Goal: Find contact information: Find contact information

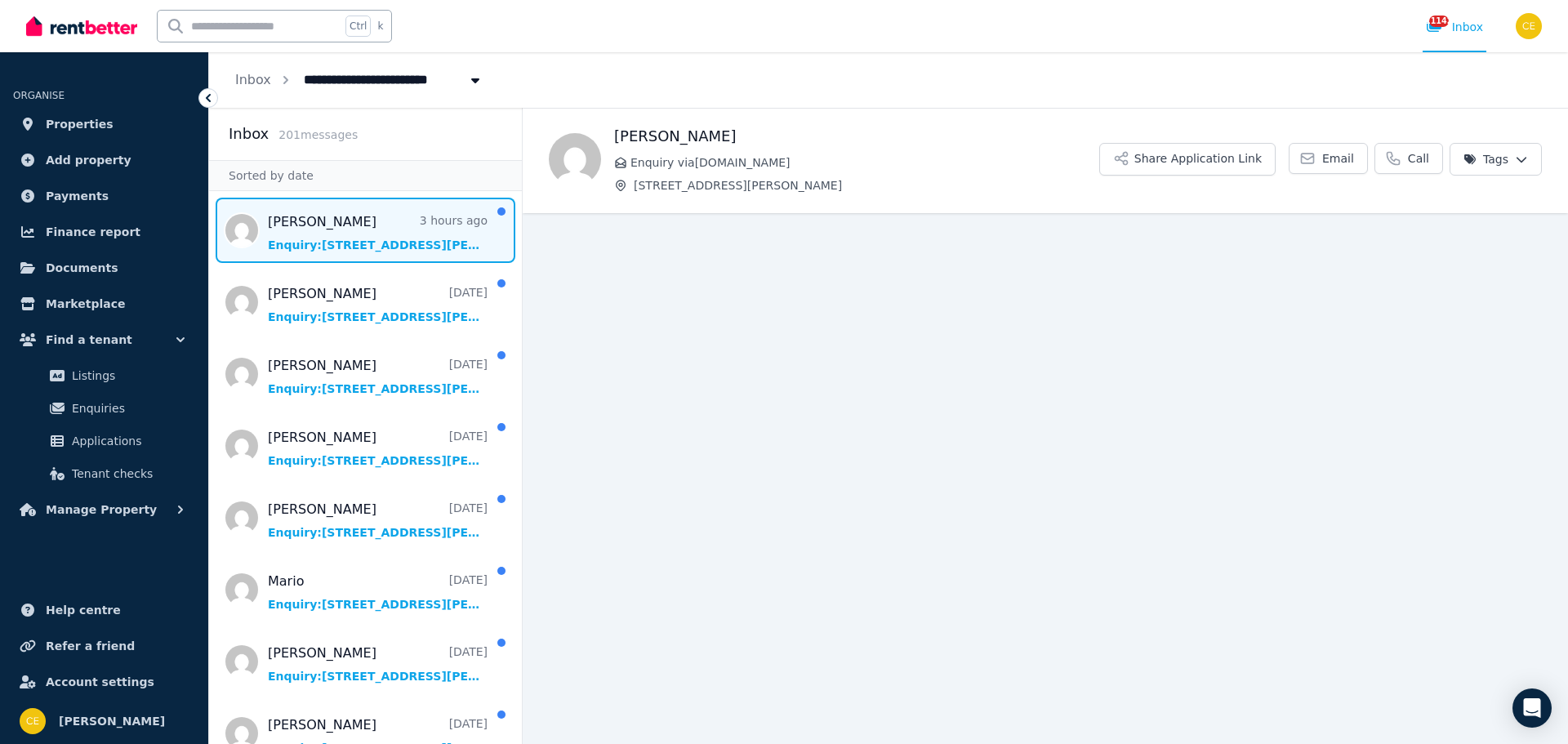
click at [723, 377] on main "Back [PERSON_NAME] Enquiry via [DOMAIN_NAME] [STREET_ADDRESS][PERSON_NAME] Shar…" at bounding box center [1045, 426] width 1045 height 636
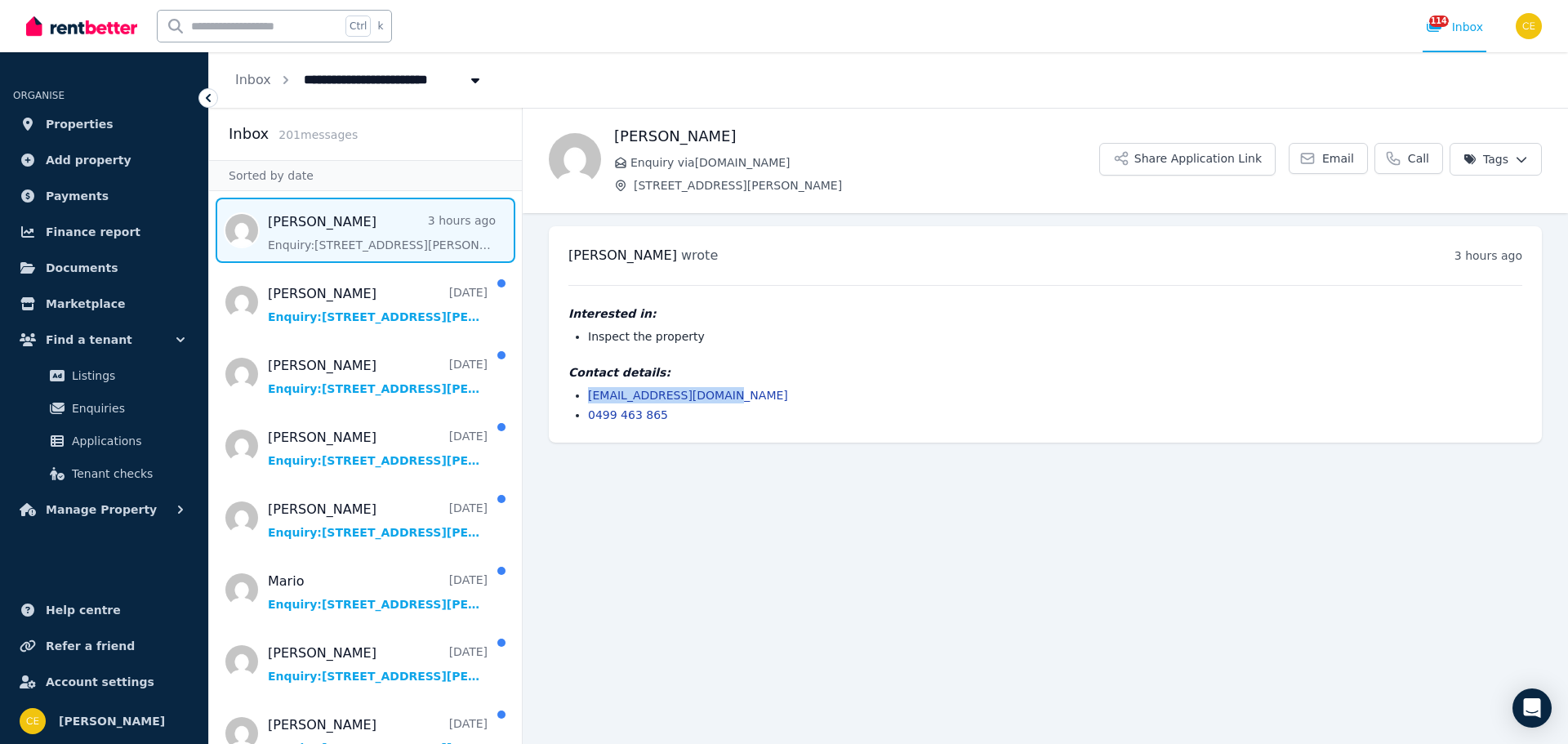
drag, startPoint x: 732, startPoint y: 400, endPoint x: 588, endPoint y: 397, distance: 144.0
click at [588, 397] on li "[EMAIL_ADDRESS][DOMAIN_NAME]" at bounding box center [1055, 395] width 934 height 16
copy link "[EMAIL_ADDRESS][DOMAIN_NAME]"
drag, startPoint x: 648, startPoint y: 416, endPoint x: 590, endPoint y: 418, distance: 58.0
click at [590, 418] on li "0499 463 865" at bounding box center [1055, 415] width 934 height 16
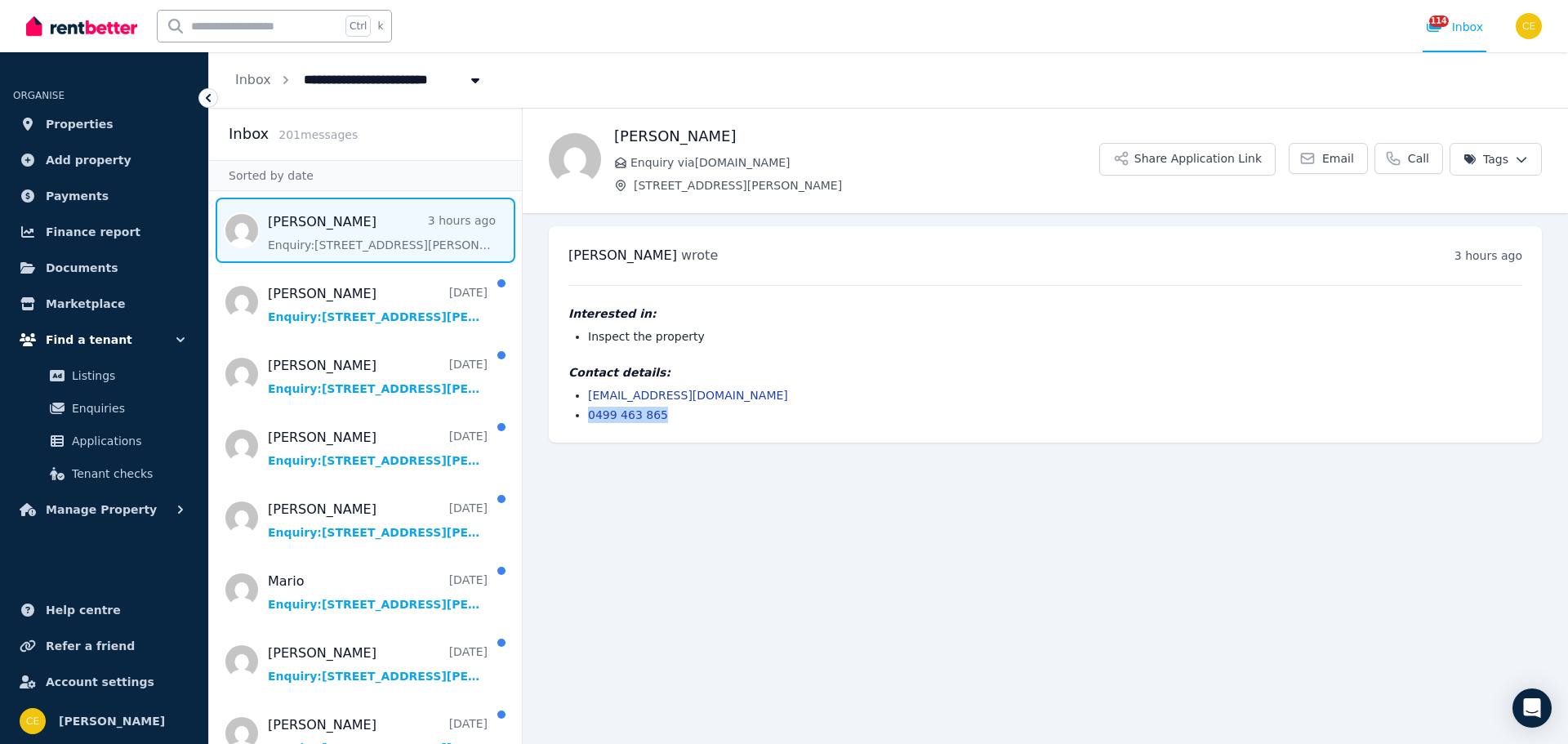
copy link "0499 463 865"
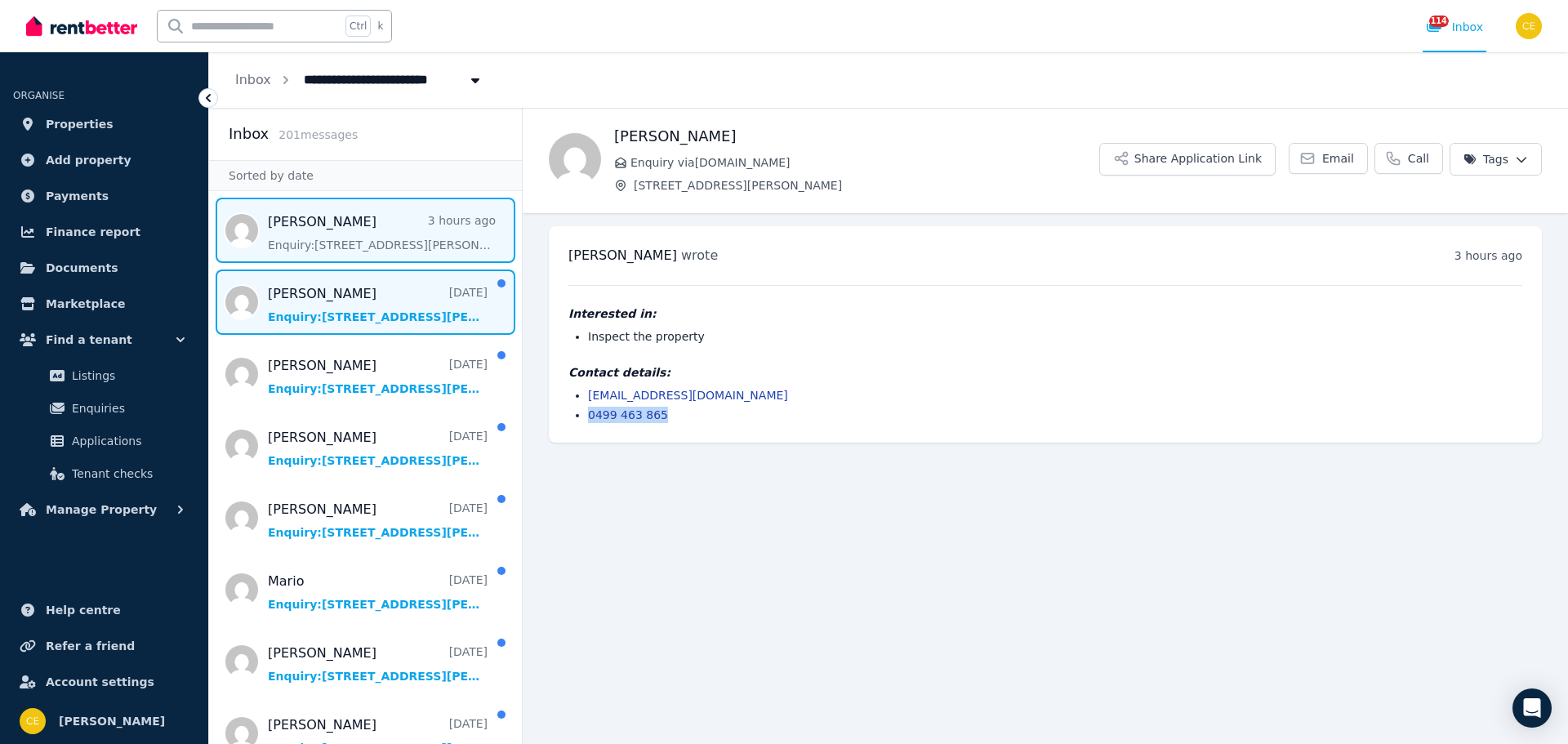
click at [326, 288] on span "Message list" at bounding box center [365, 302] width 313 height 65
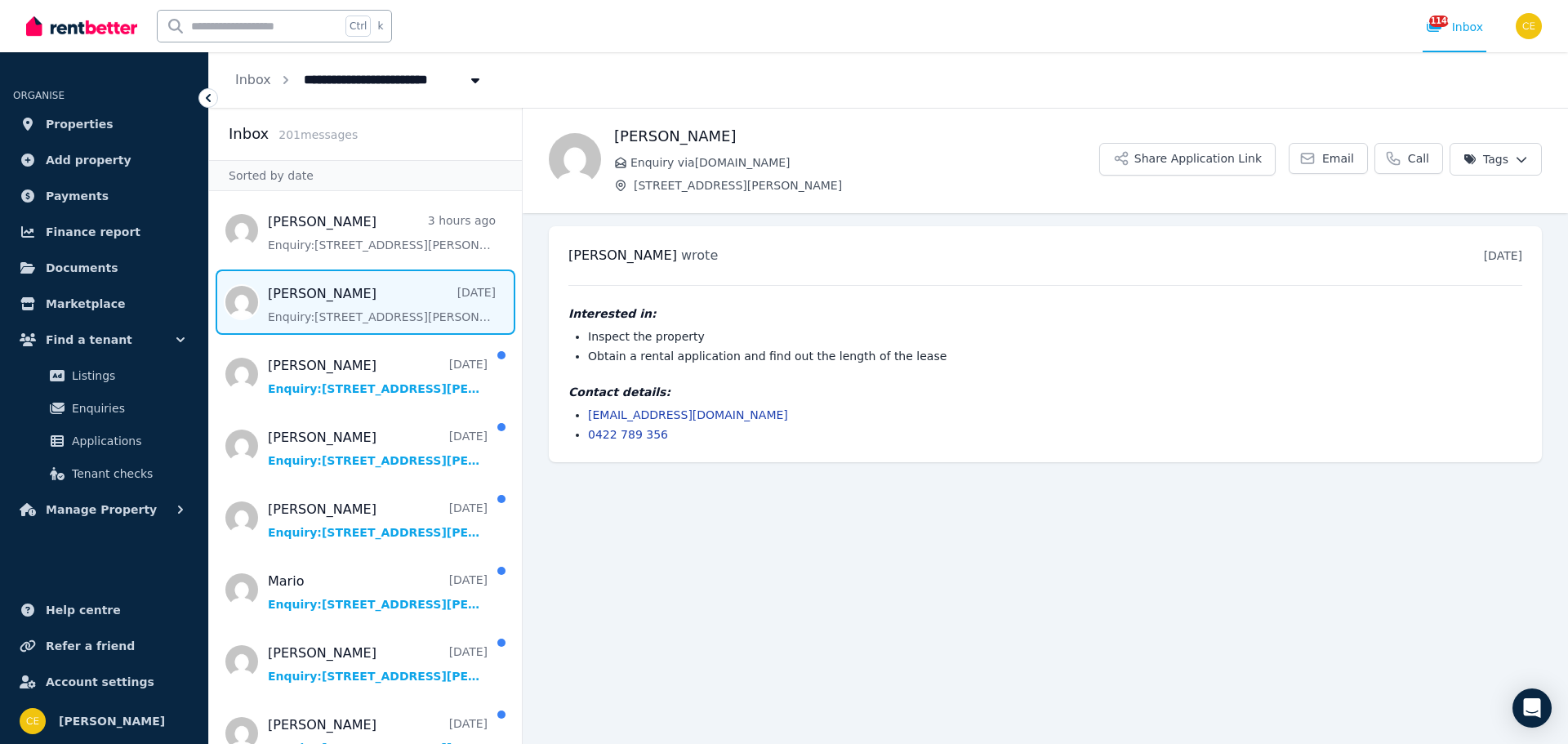
drag, startPoint x: 757, startPoint y: 131, endPoint x: 611, endPoint y: 166, distance: 150.1
click at [604, 135] on div "[PERSON_NAME] Enquiry via [DOMAIN_NAME] [STREET_ADDRESS][PERSON_NAME] Share App…" at bounding box center [1045, 159] width 1045 height 69
drag, startPoint x: 556, startPoint y: 254, endPoint x: 668, endPoint y: 258, distance: 112.1
click at [668, 258] on div "[PERSON_NAME] wrote [DATE] 5:06 pm [DATE][DATE] Interested in: Inspect the prop…" at bounding box center [1045, 343] width 993 height 236
copy span "[PERSON_NAME]"
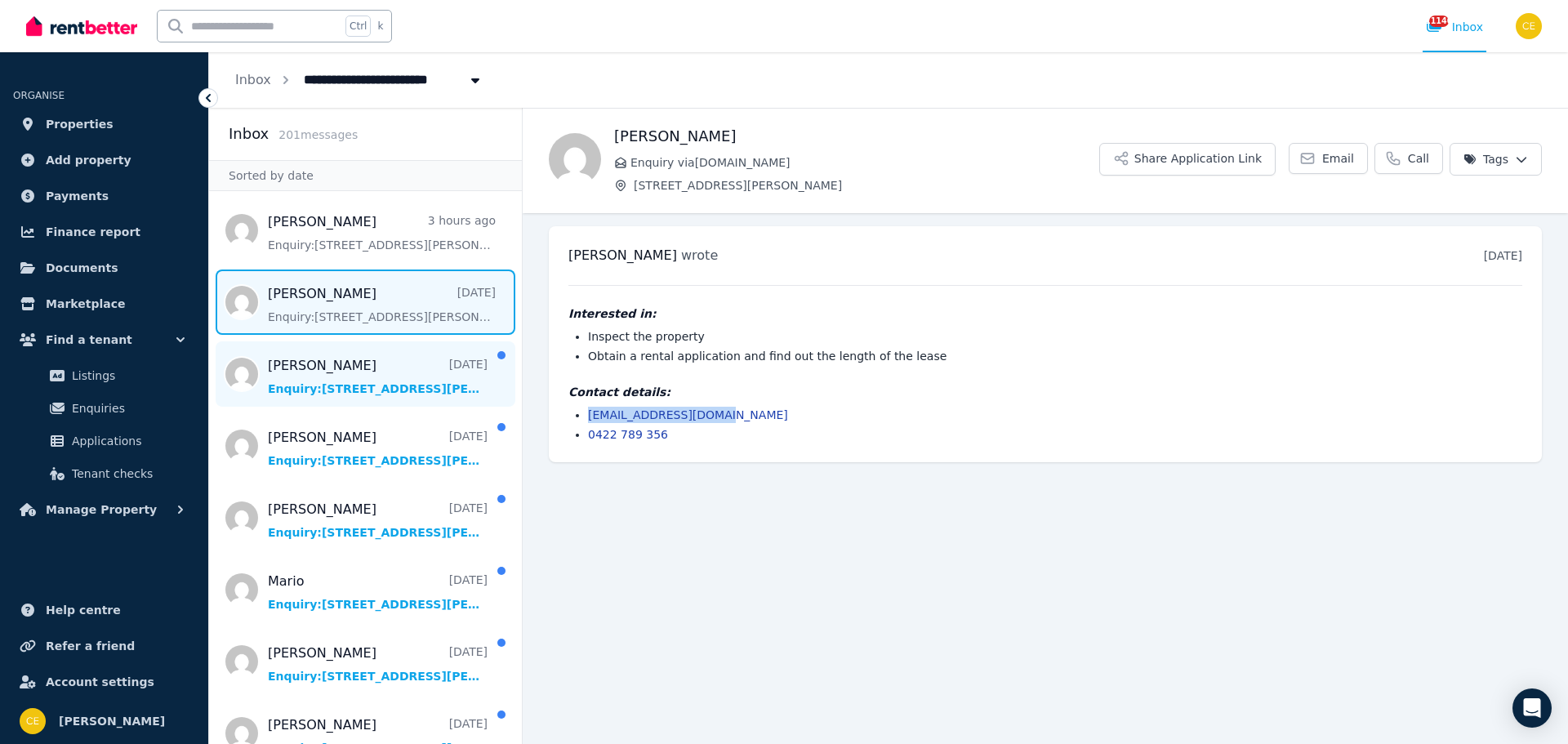
drag, startPoint x: 720, startPoint y: 408, endPoint x: 381, endPoint y: 406, distance: 339.0
click at [582, 411] on ul "[EMAIL_ADDRESS][DOMAIN_NAME] 0422 789 356" at bounding box center [1045, 425] width 954 height 36
copy link "[EMAIL_ADDRESS][DOMAIN_NAME]"
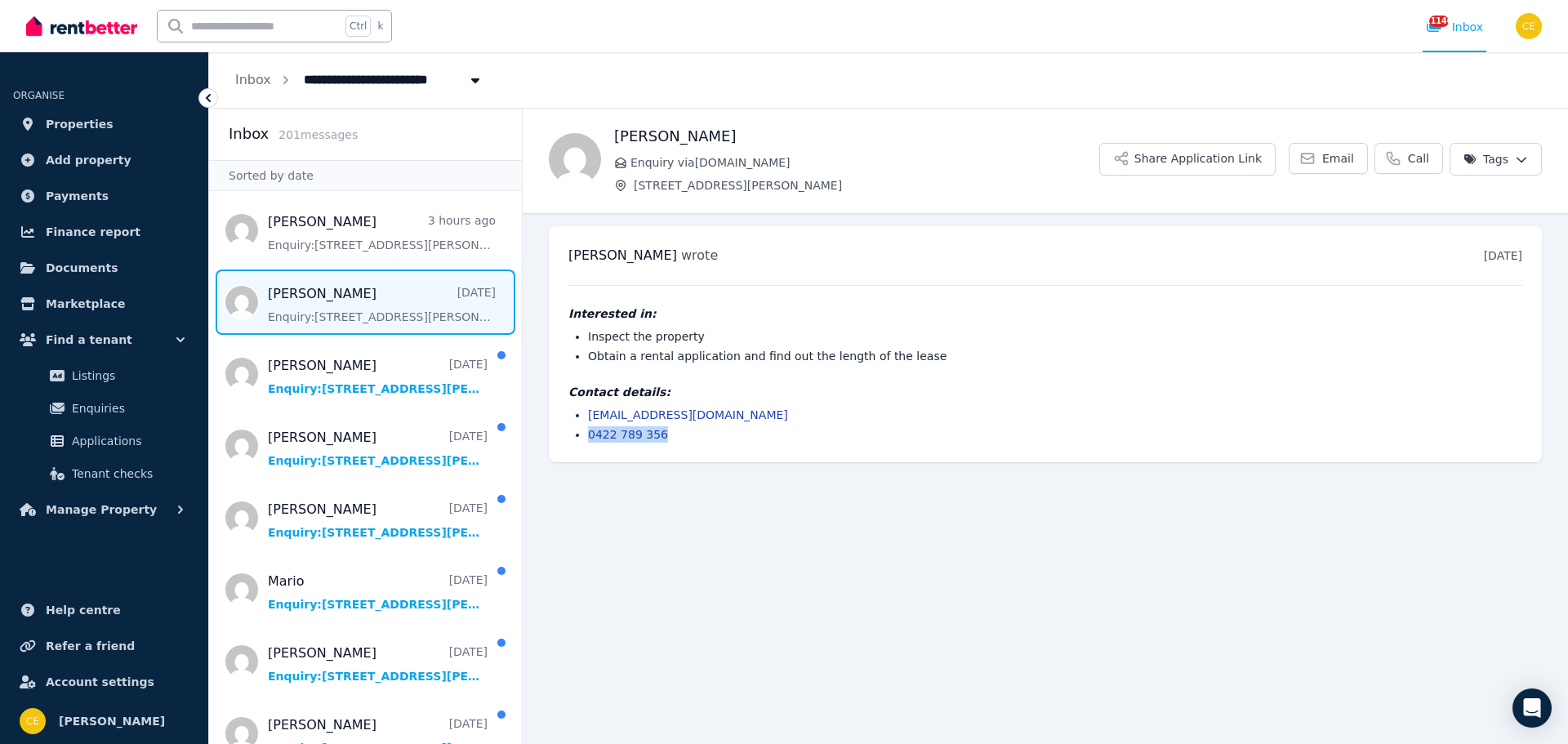
drag, startPoint x: 670, startPoint y: 441, endPoint x: 584, endPoint y: 438, distance: 86.1
click at [584, 438] on ul "[EMAIL_ADDRESS][DOMAIN_NAME] 0422 789 356" at bounding box center [1045, 425] width 954 height 36
copy link "0422 789 356"
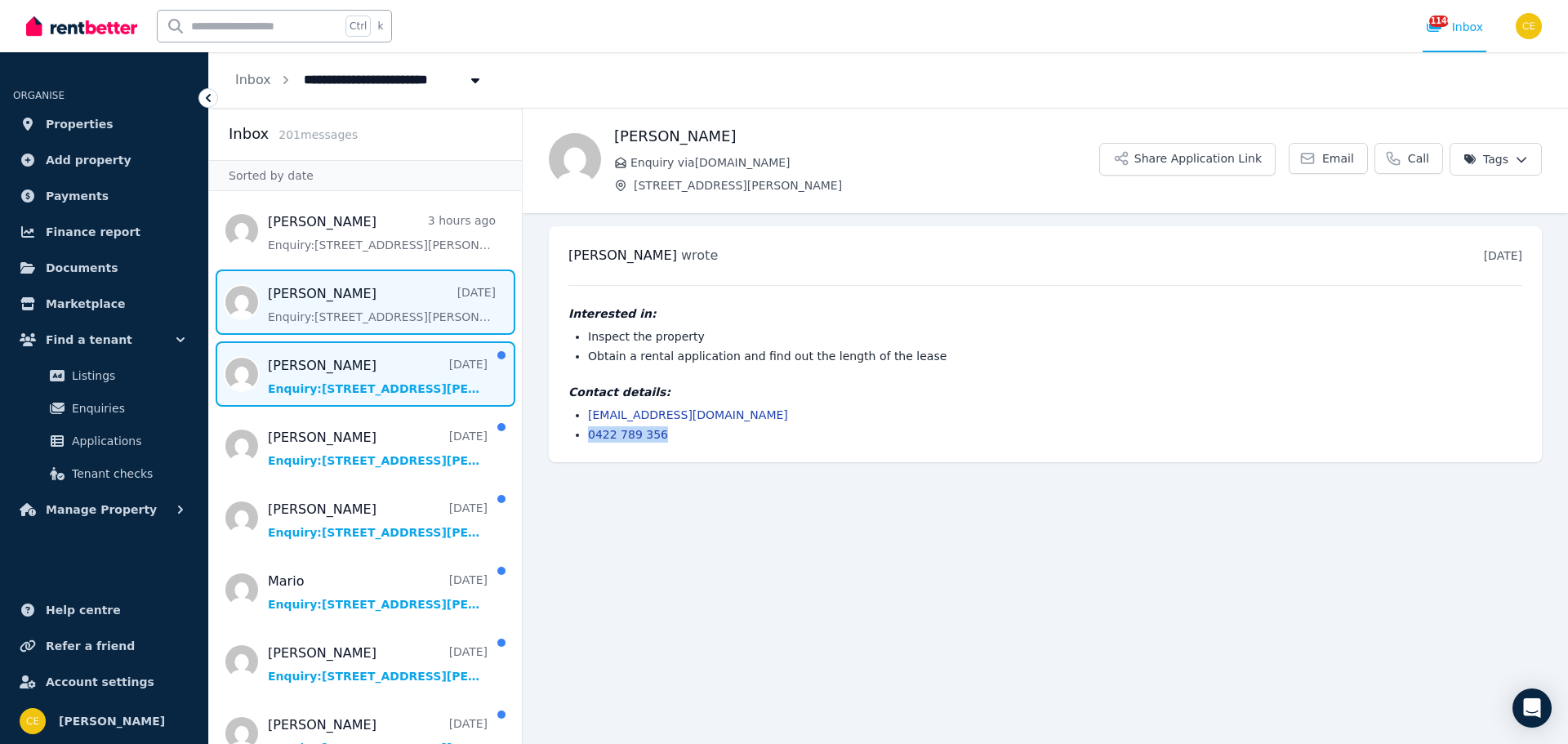
drag, startPoint x: 339, startPoint y: 380, endPoint x: 288, endPoint y: 394, distance: 52.9
click at [340, 379] on span "Message list" at bounding box center [365, 374] width 313 height 65
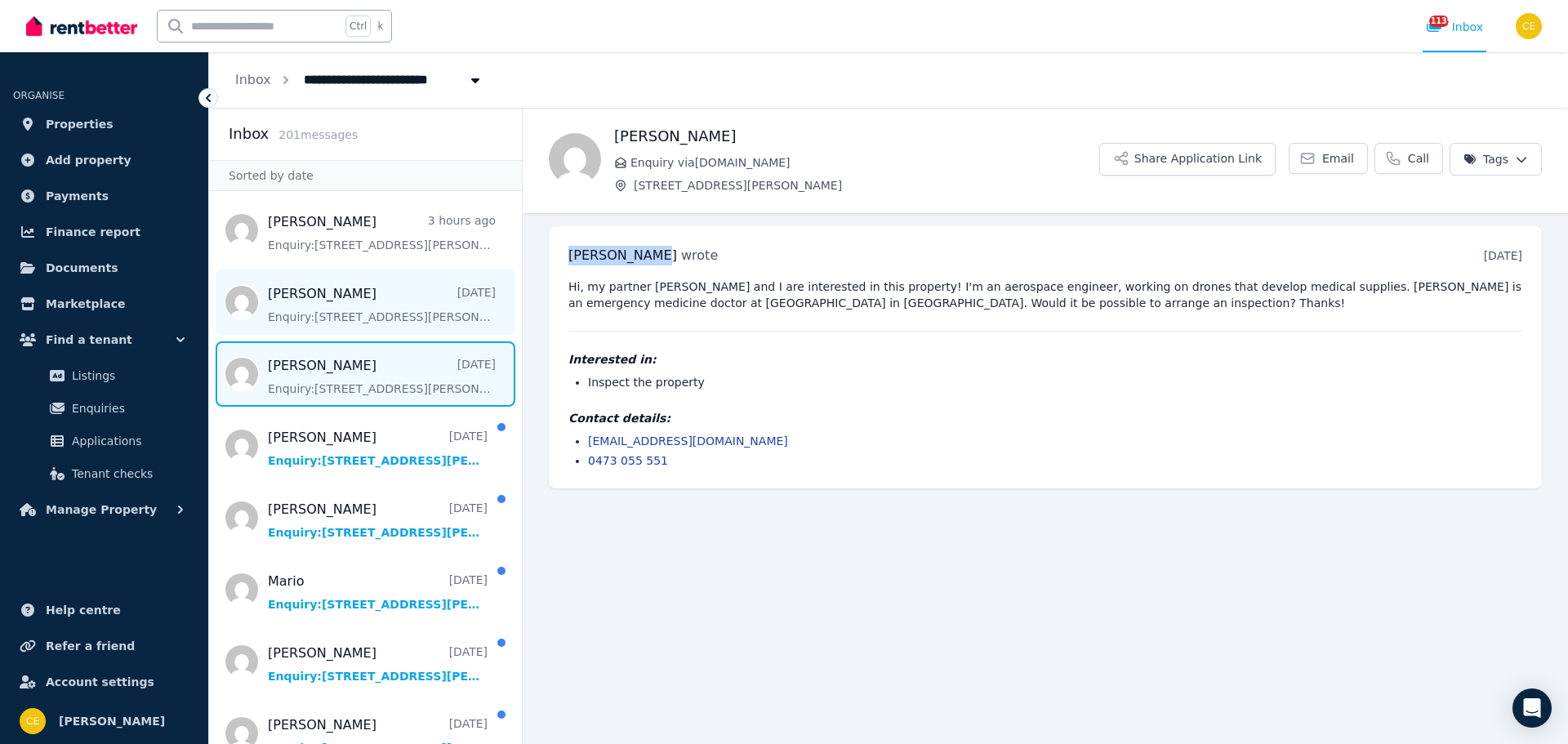
drag, startPoint x: 569, startPoint y: 256, endPoint x: 449, endPoint y: 298, distance: 127.1
click at [646, 262] on div "[PERSON_NAME] wrote [DATE] 6:39 am [DATE][DATE] Hi, my partner [PERSON_NAME] an…" at bounding box center [1045, 357] width 993 height 262
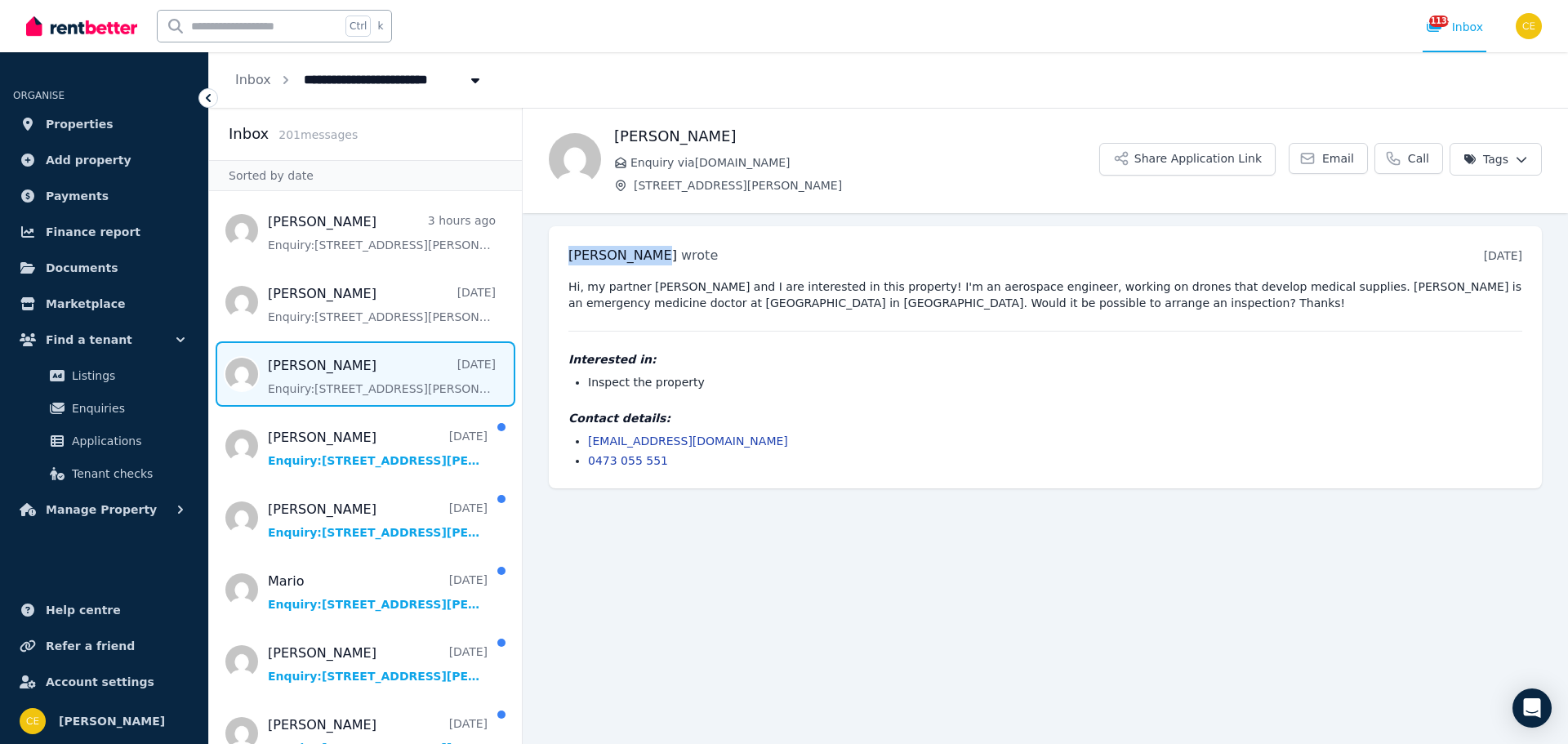
copy span "[PERSON_NAME]"
drag, startPoint x: 685, startPoint y: 438, endPoint x: 562, endPoint y: 435, distance: 123.0
click at [562, 435] on div "[PERSON_NAME] wrote [DATE] 6:39 am [DATE][DATE] Hi, my partner [PERSON_NAME] an…" at bounding box center [1045, 357] width 993 height 262
copy link "[EMAIL_ADDRESS][DOMAIN_NAME]"
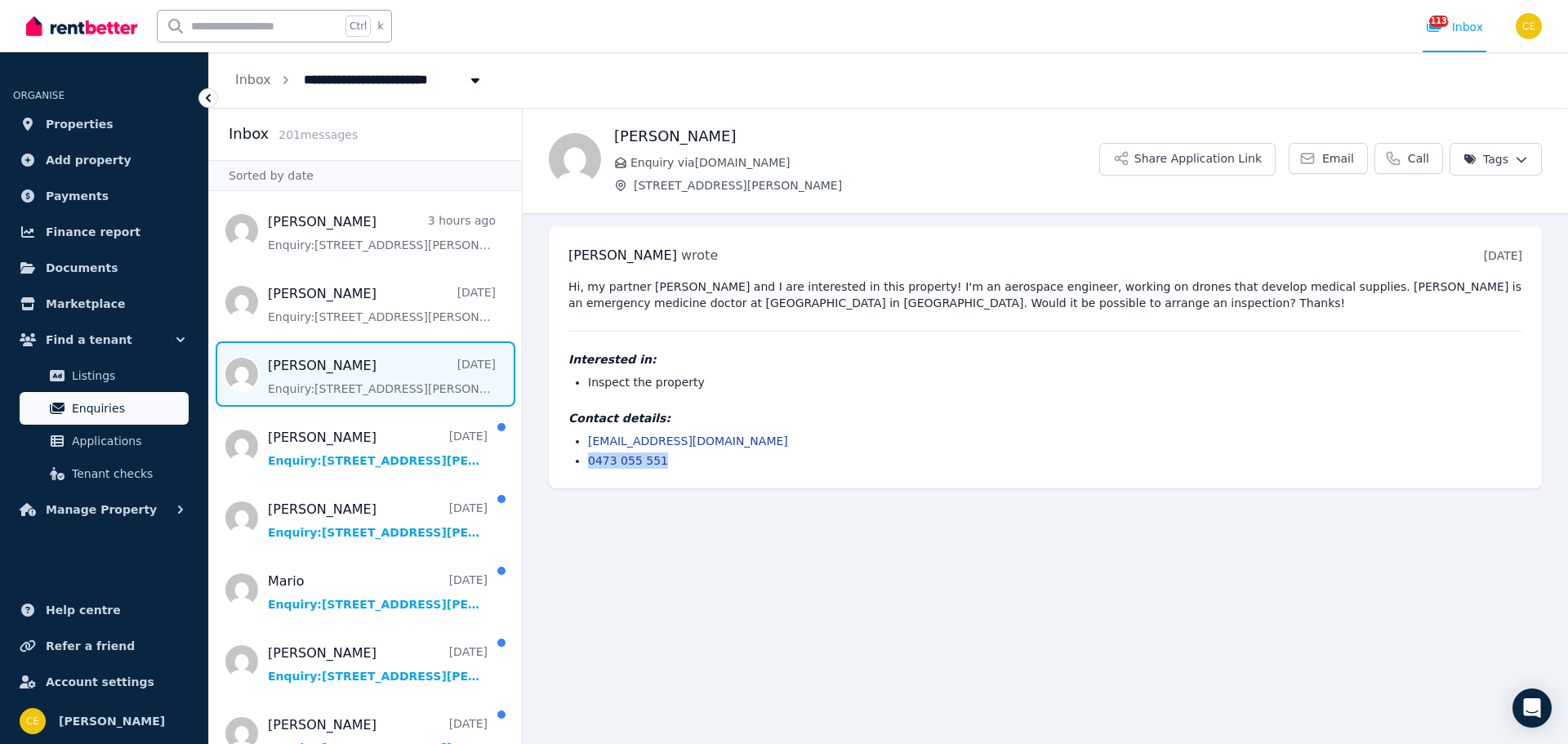
drag, startPoint x: 666, startPoint y: 464, endPoint x: 62, endPoint y: 398, distance: 607.6
click at [556, 460] on div "[PERSON_NAME] wrote [DATE] 6:39 am [DATE][DATE] Hi, my partner [PERSON_NAME] an…" at bounding box center [1045, 357] width 993 height 262
copy link "0473 055 551"
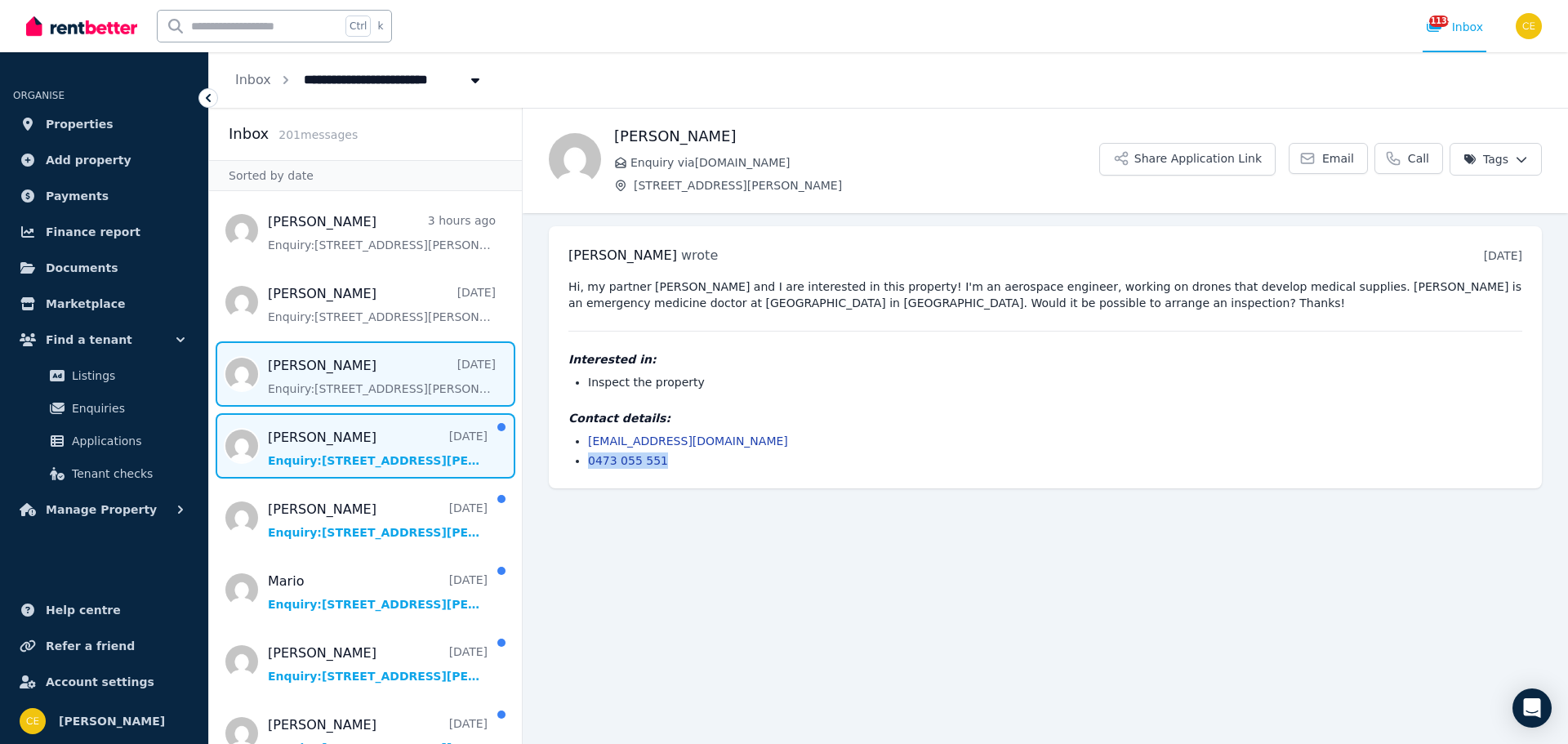
click at [376, 437] on span "Message list" at bounding box center [365, 446] width 313 height 65
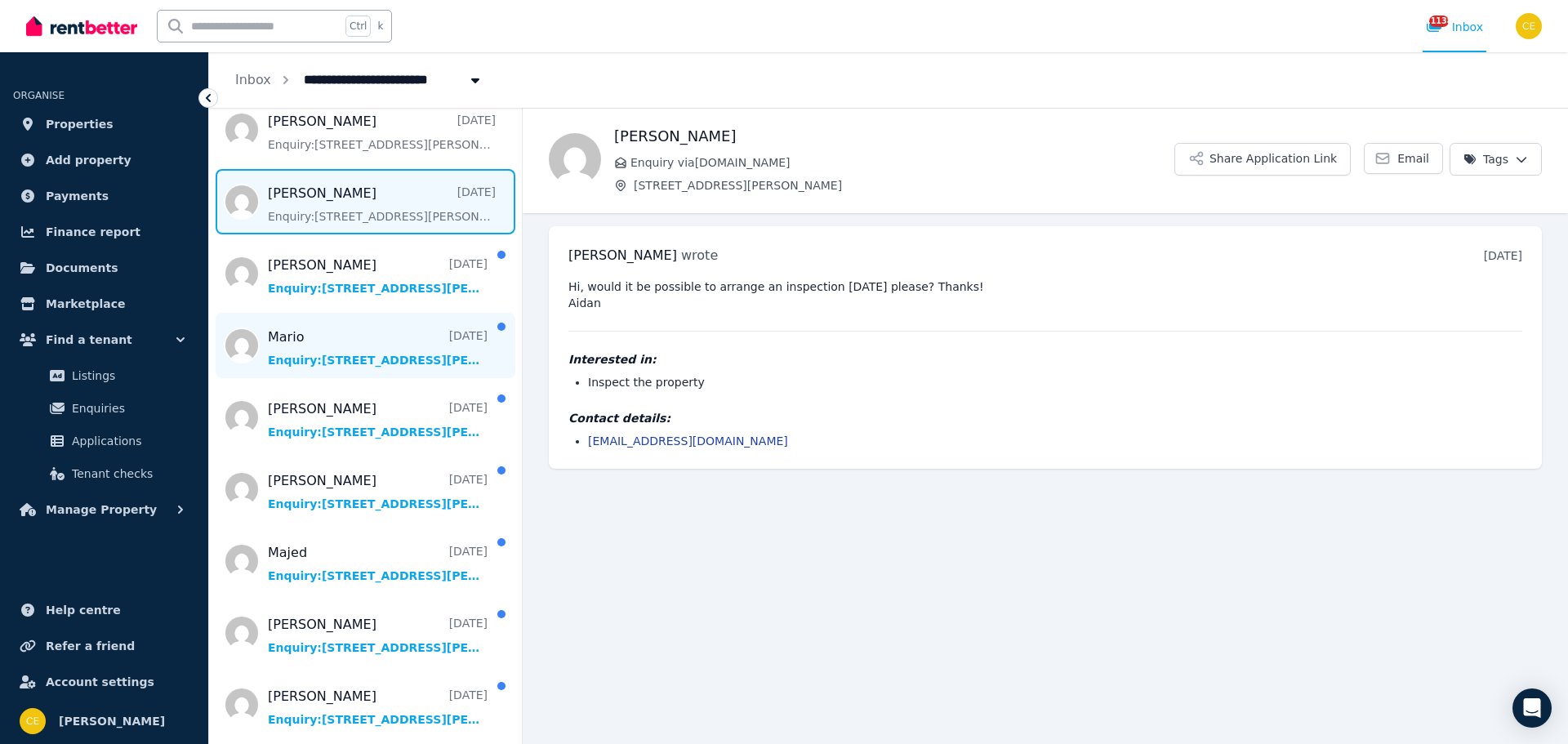
scroll to position [245, 0]
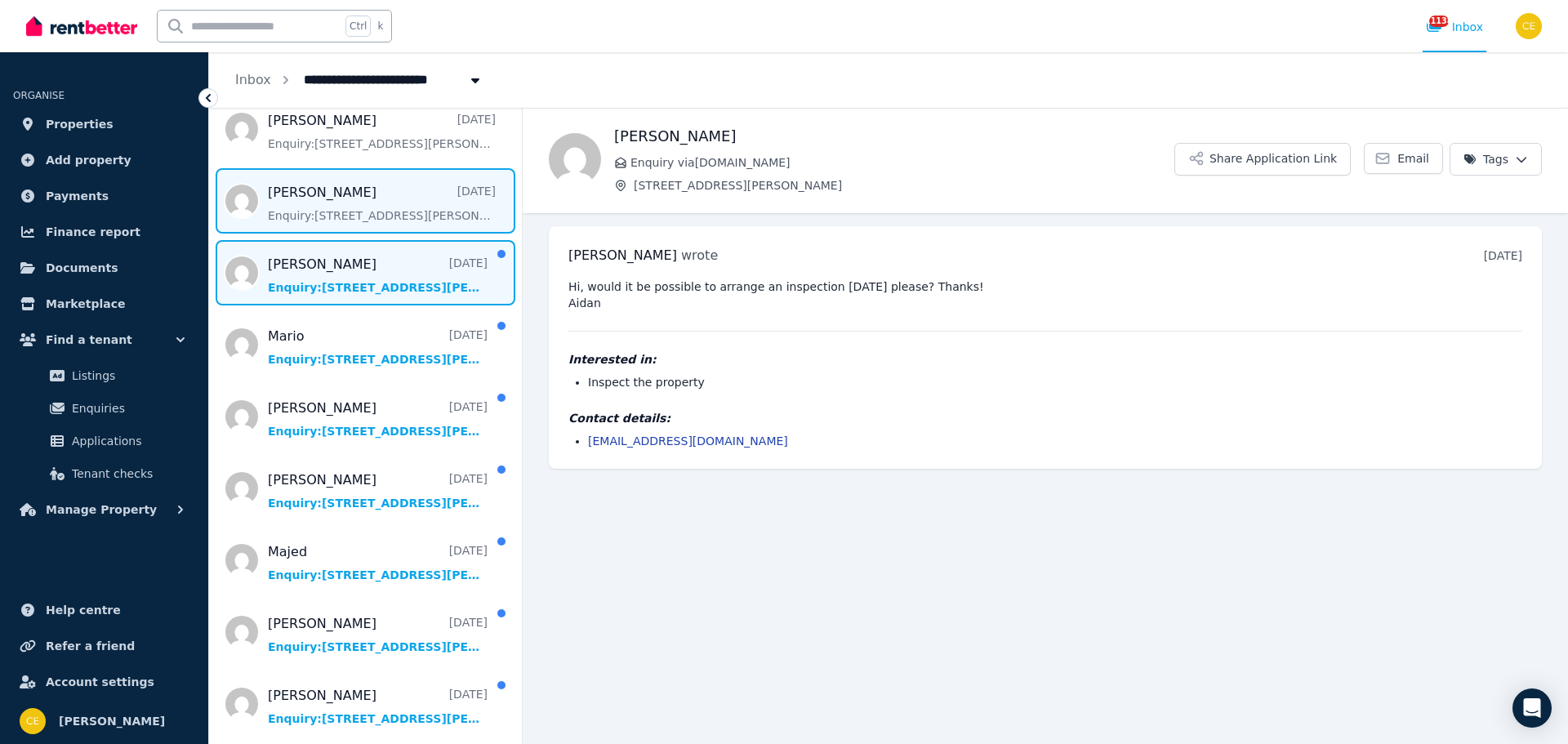
click at [365, 288] on span "Message list" at bounding box center [365, 273] width 313 height 65
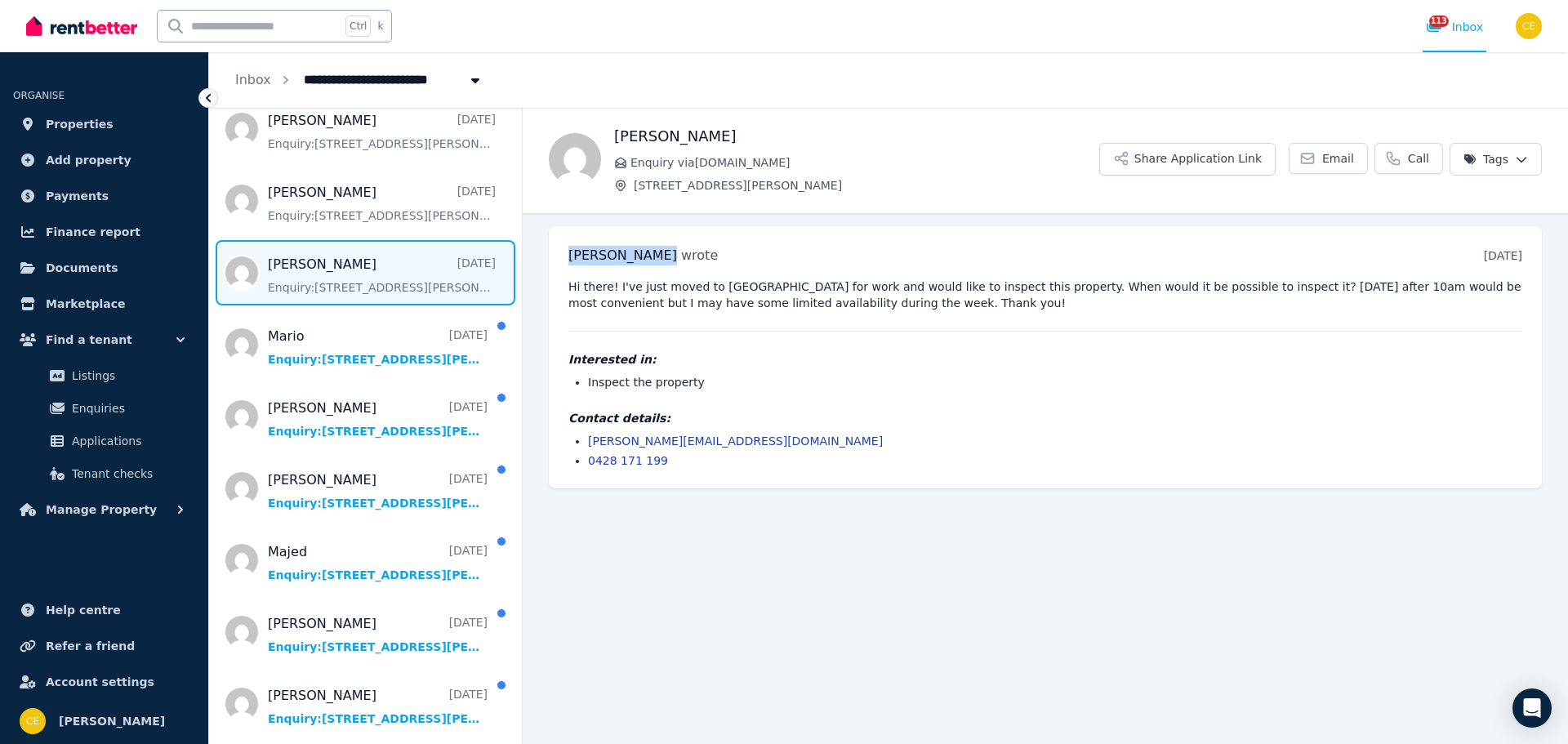
drag, startPoint x: 559, startPoint y: 256, endPoint x: 663, endPoint y: 257, distance: 104.0
click at [663, 257] on div "[PERSON_NAME] wrote [DATE] 7:37 pm [DATE][DATE] Hi there! I've just moved to [G…" at bounding box center [1045, 357] width 993 height 262
copy span "[PERSON_NAME]"
drag, startPoint x: 585, startPoint y: 441, endPoint x: 64, endPoint y: 372, distance: 525.5
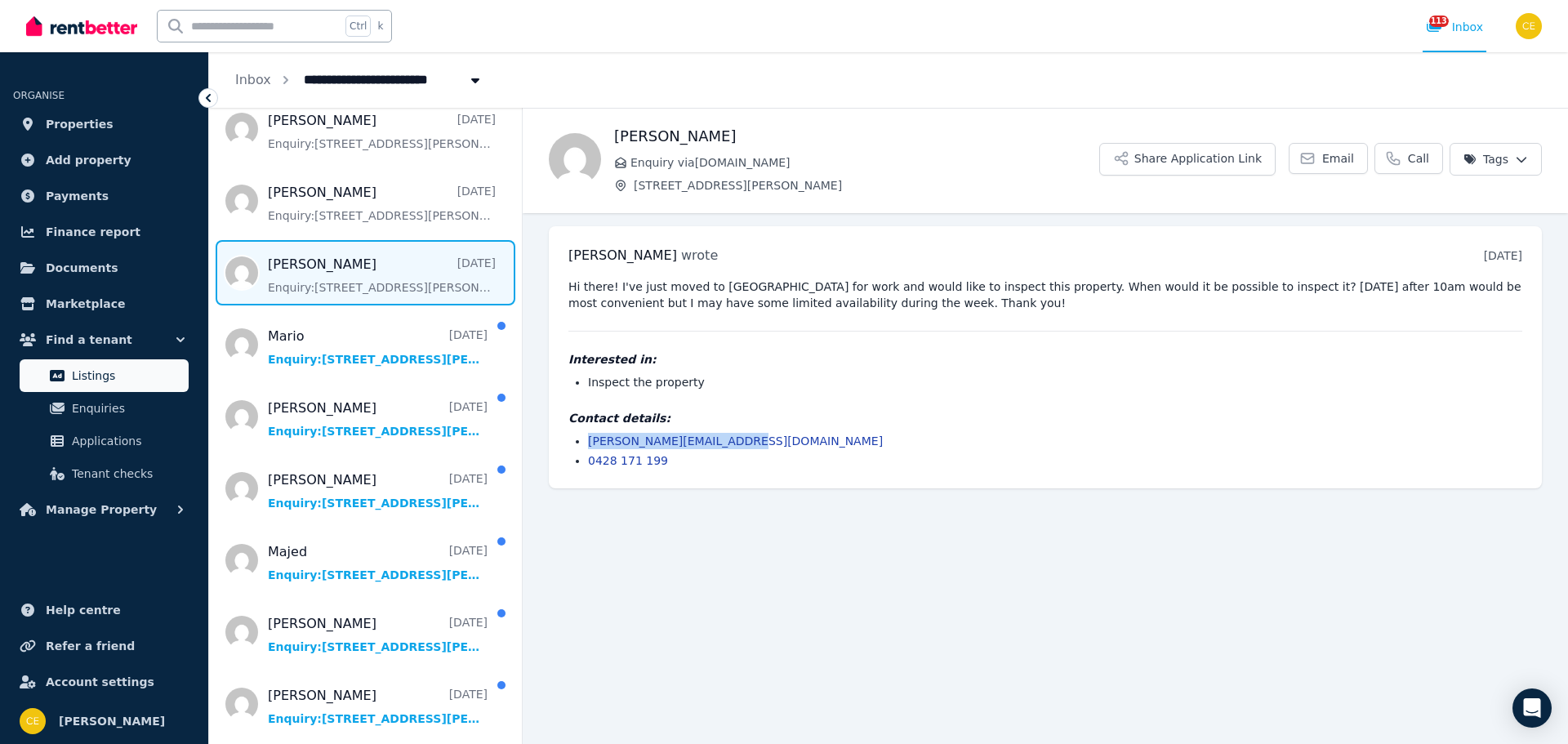
click at [755, 435] on ul "[PERSON_NAME][EMAIL_ADDRESS][DOMAIN_NAME] 0428 171 199" at bounding box center [1045, 451] width 954 height 36
copy link "[PERSON_NAME][EMAIL_ADDRESS][DOMAIN_NAME]"
drag, startPoint x: 665, startPoint y: 463, endPoint x: 60, endPoint y: 375, distance: 611.4
click at [588, 463] on li "0428 171 199" at bounding box center [1055, 461] width 934 height 16
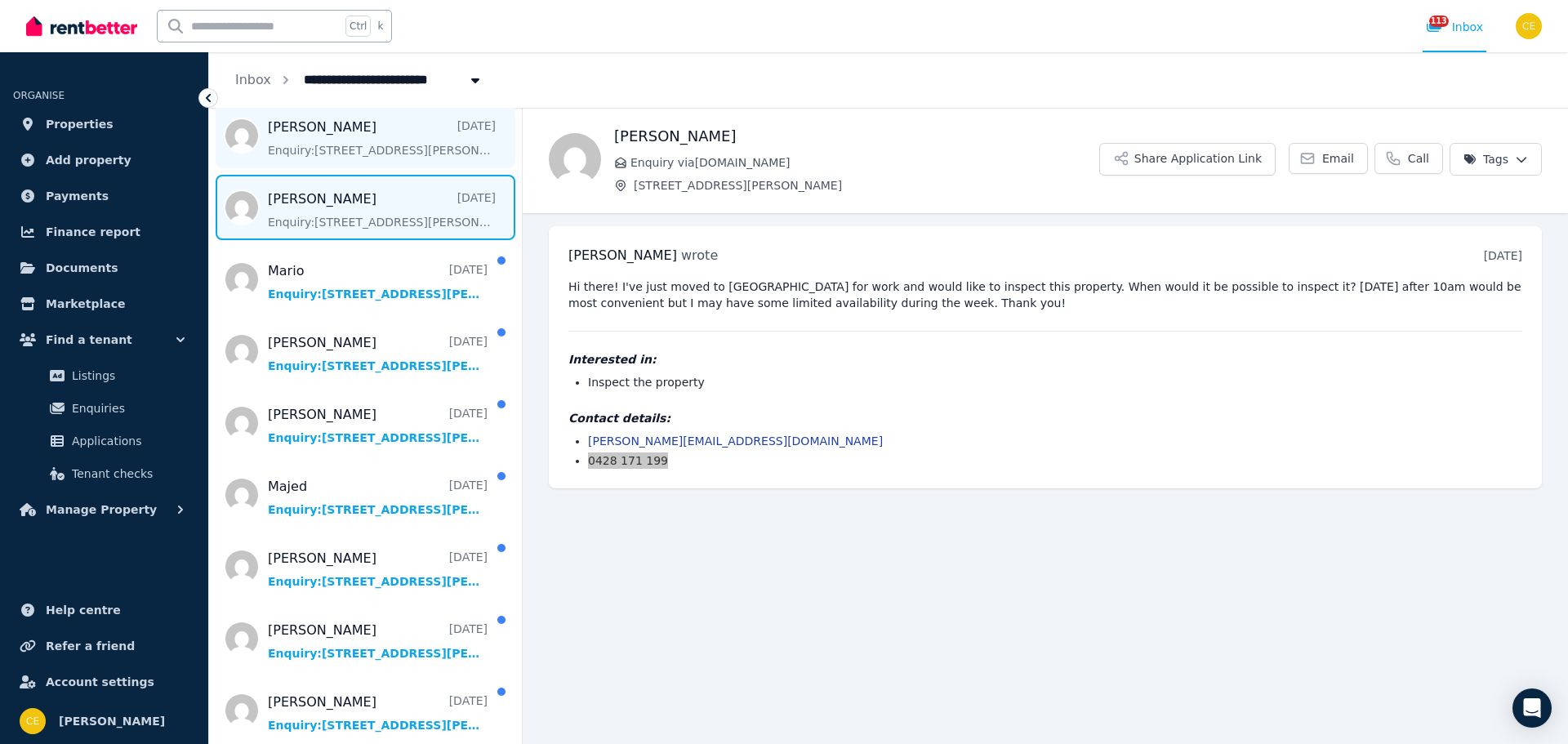
scroll to position [326, 0]
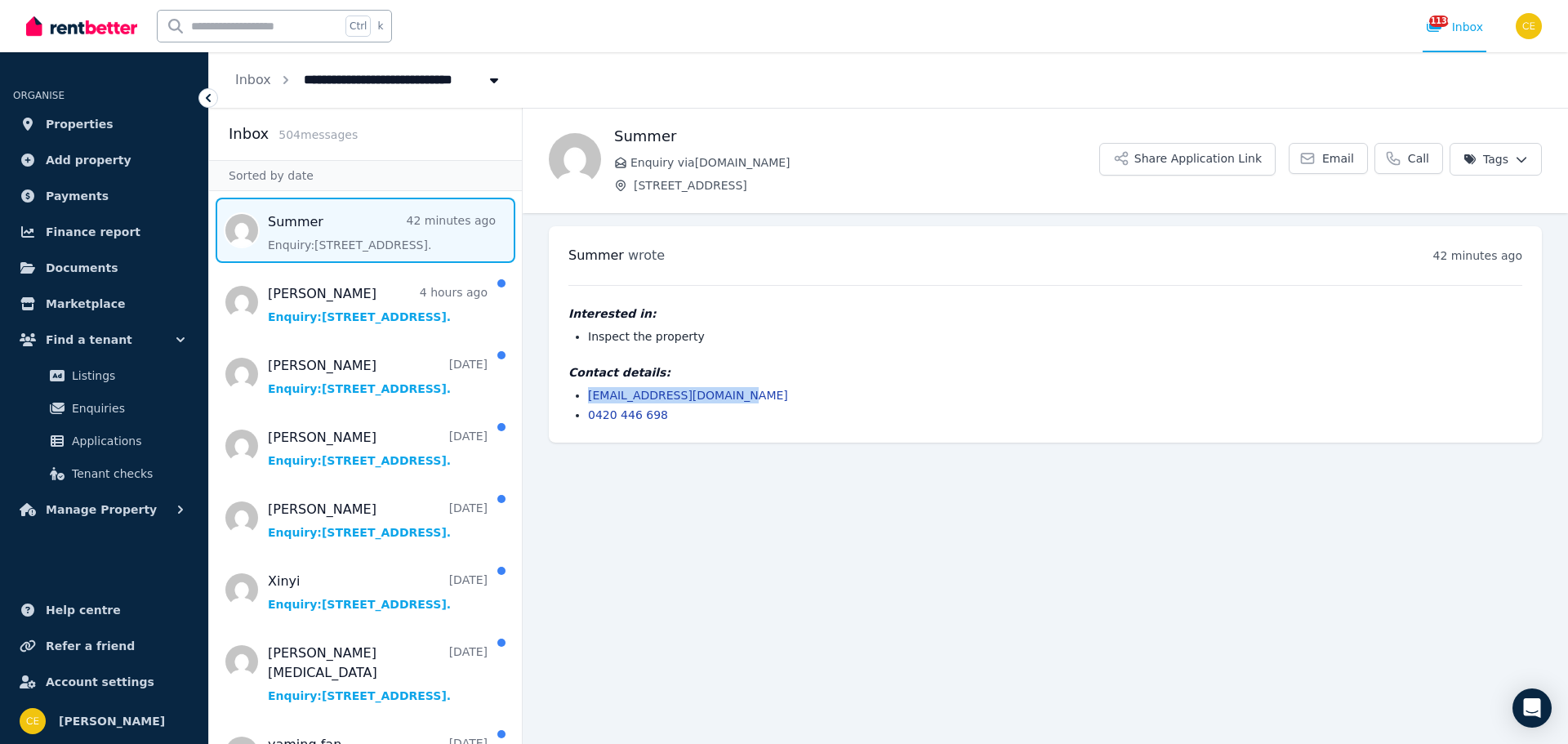
drag, startPoint x: 732, startPoint y: 399, endPoint x: 586, endPoint y: 395, distance: 146.1
click at [586, 395] on ul "summercentral1@gmail.com 0420 446 698" at bounding box center [1045, 405] width 954 height 36
copy link "summercentral1@gmail.com"
